Goal: Find specific page/section: Find specific page/section

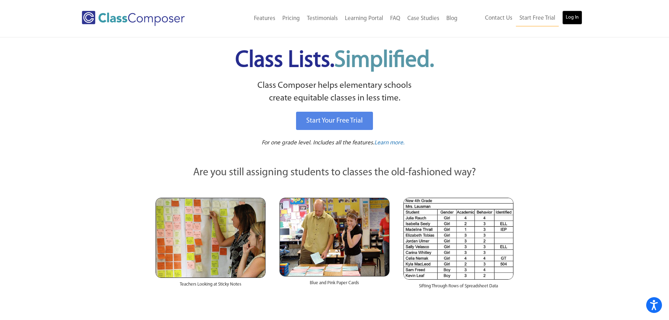
click at [575, 19] on link "Log In" at bounding box center [572, 18] width 20 height 14
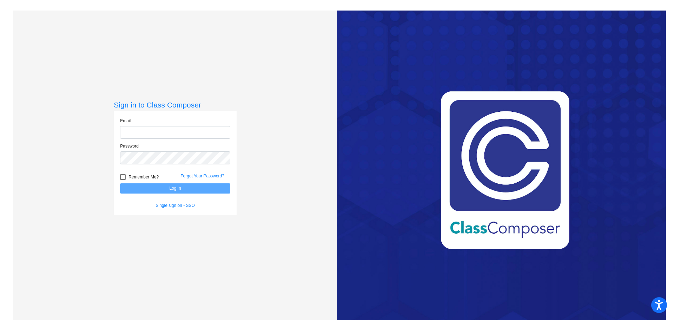
type input "[EMAIL_ADDRESS][DOMAIN_NAME]"
click at [169, 191] on button "Log In" at bounding box center [175, 188] width 110 height 10
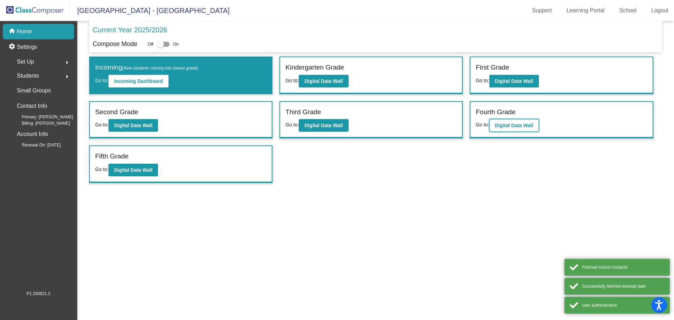
click at [501, 130] on button "Digital Data Wall" at bounding box center [515, 125] width 50 height 13
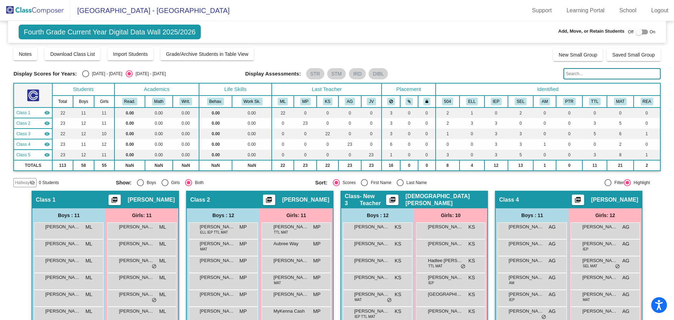
click at [592, 76] on input "text" at bounding box center [612, 73] width 97 height 11
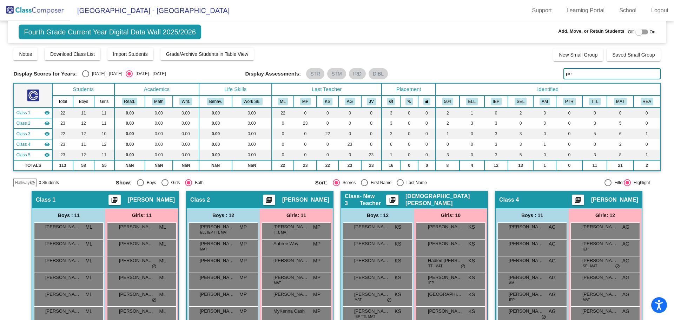
type input "pie"
click at [37, 4] on img at bounding box center [35, 10] width 70 height 21
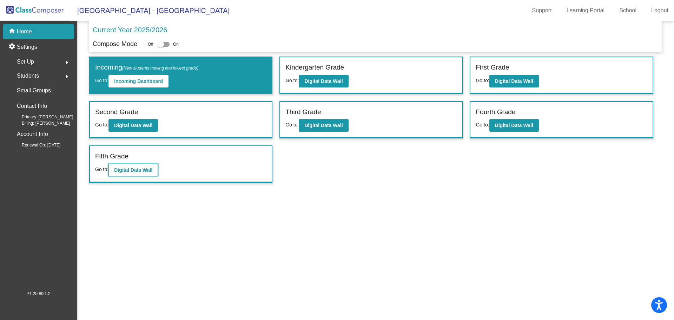
click at [125, 172] on b "Digital Data Wall" at bounding box center [133, 170] width 38 height 6
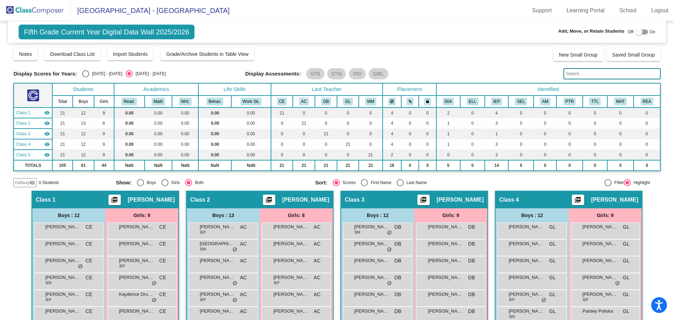
click at [596, 72] on input "text" at bounding box center [612, 73] width 97 height 11
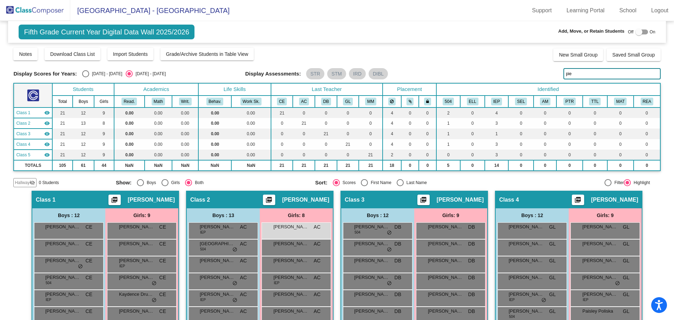
drag, startPoint x: 574, startPoint y: 72, endPoint x: 540, endPoint y: 76, distance: 33.6
click at [541, 76] on div "Display Scores for Years: [DATE] - [DATE] [DATE] - [DATE] Display Assessments: …" at bounding box center [336, 73] width 647 height 11
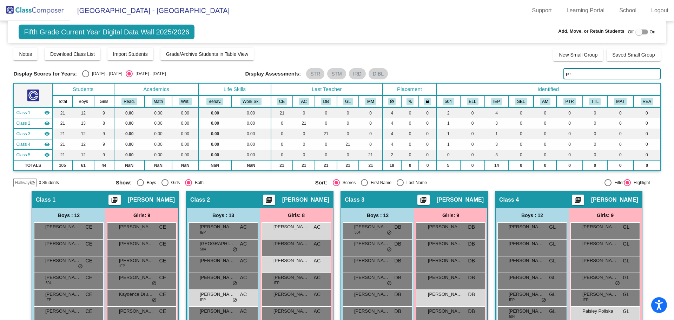
type input "pea"
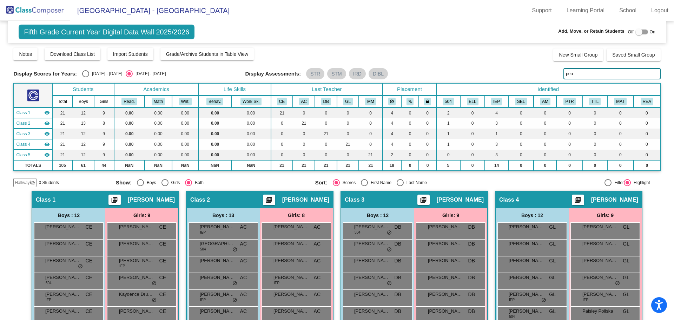
drag, startPoint x: 574, startPoint y: 71, endPoint x: 518, endPoint y: 82, distance: 57.0
click at [519, 80] on div "Display Scores for Years: [DATE] - [DATE] [DATE] - [DATE] Grade/Archive Student…" at bounding box center [336, 117] width 647 height 140
click at [582, 75] on input "pea" at bounding box center [612, 73] width 97 height 11
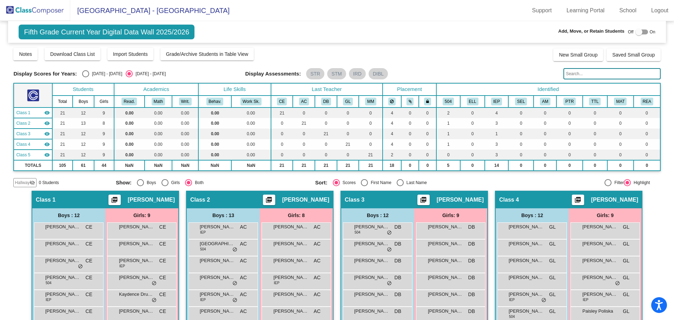
click at [21, 11] on img at bounding box center [35, 10] width 70 height 21
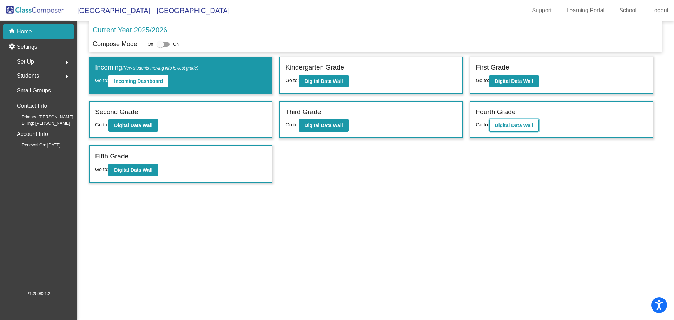
click at [510, 124] on b "Digital Data Wall" at bounding box center [514, 126] width 38 height 6
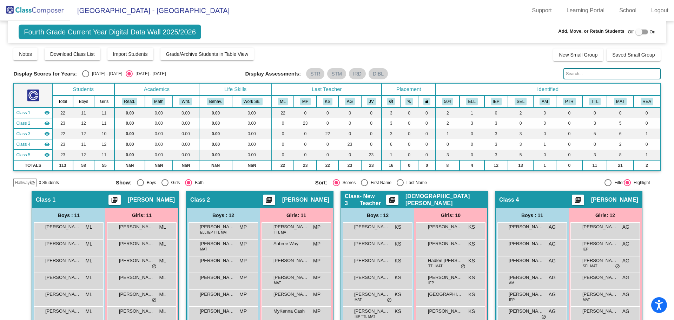
click at [574, 73] on input "text" at bounding box center [612, 73] width 97 height 11
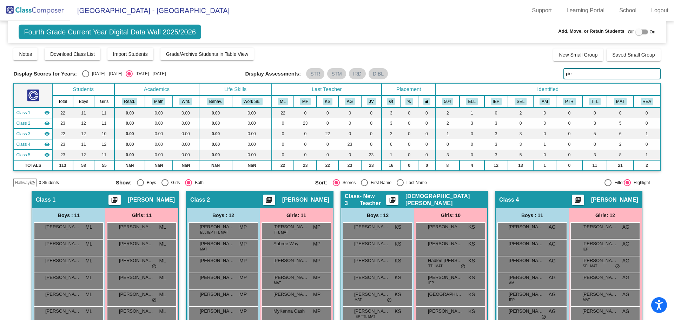
drag, startPoint x: 568, startPoint y: 77, endPoint x: 482, endPoint y: 85, distance: 86.8
click at [490, 85] on div "Display Scores for Years: [DATE] - [DATE] [DATE] - [DATE] Grade/Archive Student…" at bounding box center [336, 117] width 647 height 140
drag, startPoint x: 589, startPoint y: 75, endPoint x: 529, endPoint y: 78, distance: 60.9
click at [529, 78] on div "Display Scores for Years: [DATE] - [DATE] [DATE] - [DATE] Display Assessments: …" at bounding box center [336, 73] width 647 height 11
type input "pear"
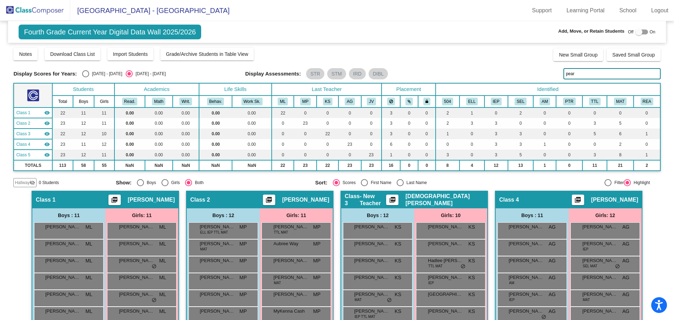
click at [31, 10] on img at bounding box center [35, 10] width 70 height 21
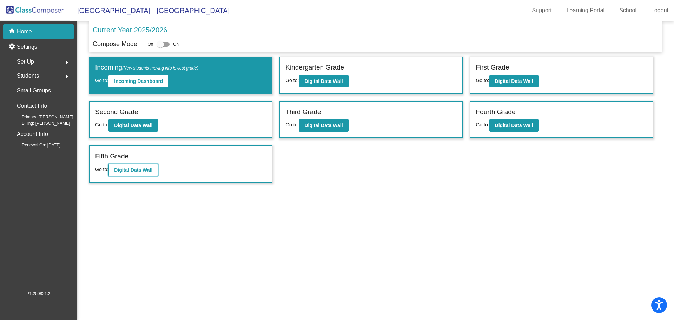
click at [133, 168] on b "Digital Data Wall" at bounding box center [133, 170] width 38 height 6
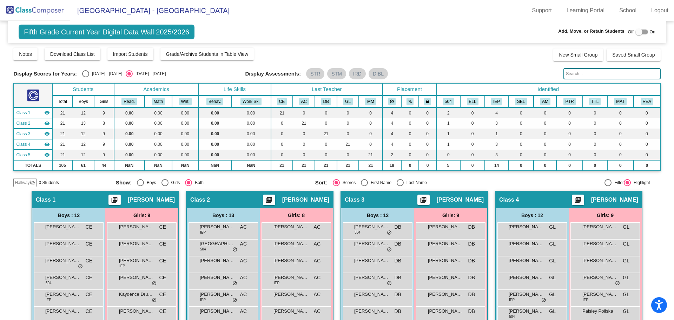
click at [576, 76] on input "text" at bounding box center [612, 73] width 97 height 11
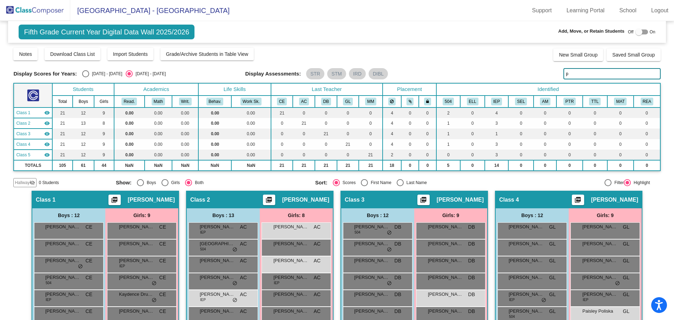
drag, startPoint x: 574, startPoint y: 74, endPoint x: 521, endPoint y: 78, distance: 53.2
click at [521, 78] on div "Display Scores for Years: [DATE] - [DATE] [DATE] - [DATE] Display Assessments: …" at bounding box center [336, 73] width 647 height 11
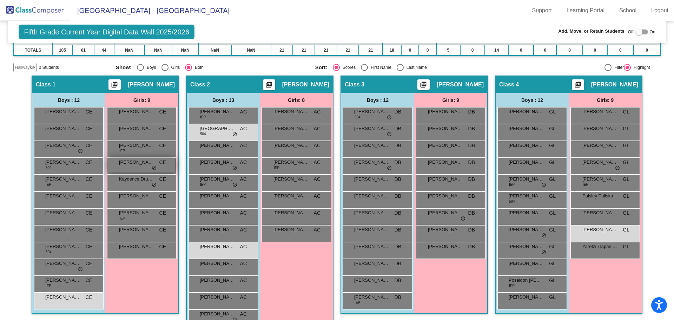
scroll to position [27, 0]
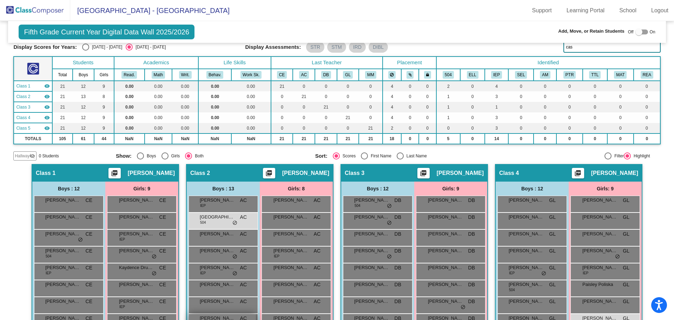
type input "cas"
